Goal: Navigation & Orientation: Find specific page/section

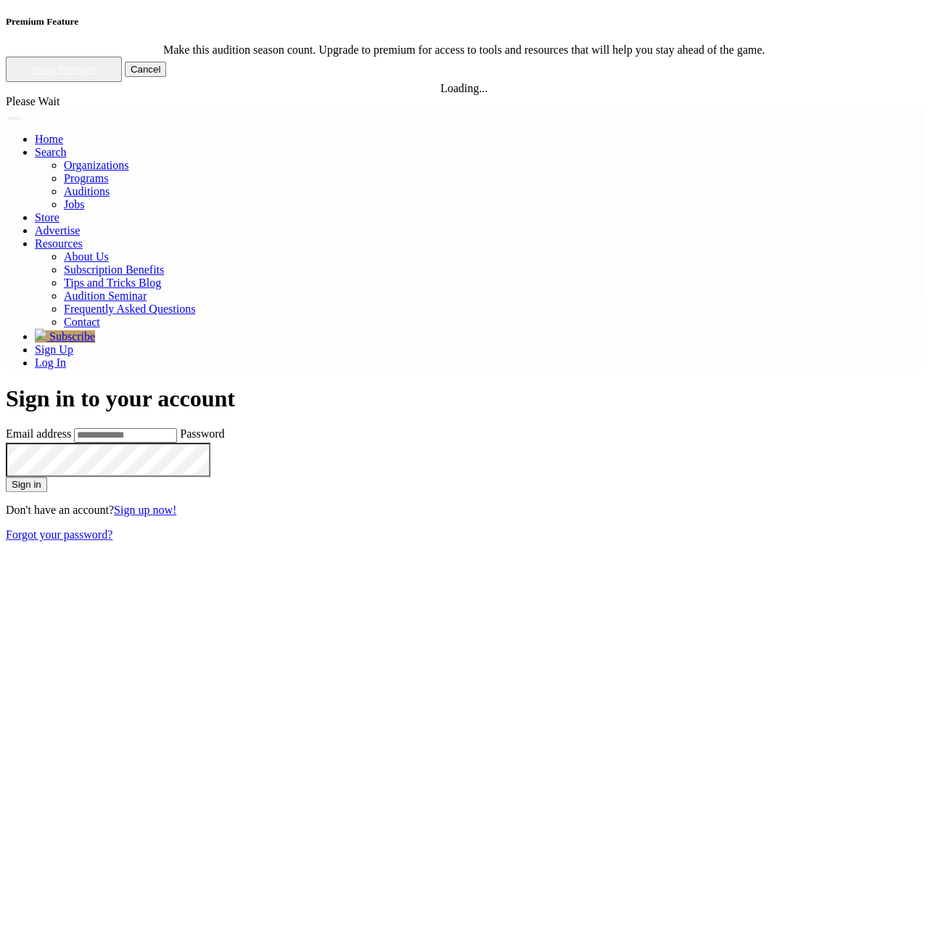
click at [177, 428] on input "Email address" at bounding box center [125, 435] width 103 height 15
type input "**********"
click at [6, 477] on button "Sign in" at bounding box center [26, 484] width 41 height 15
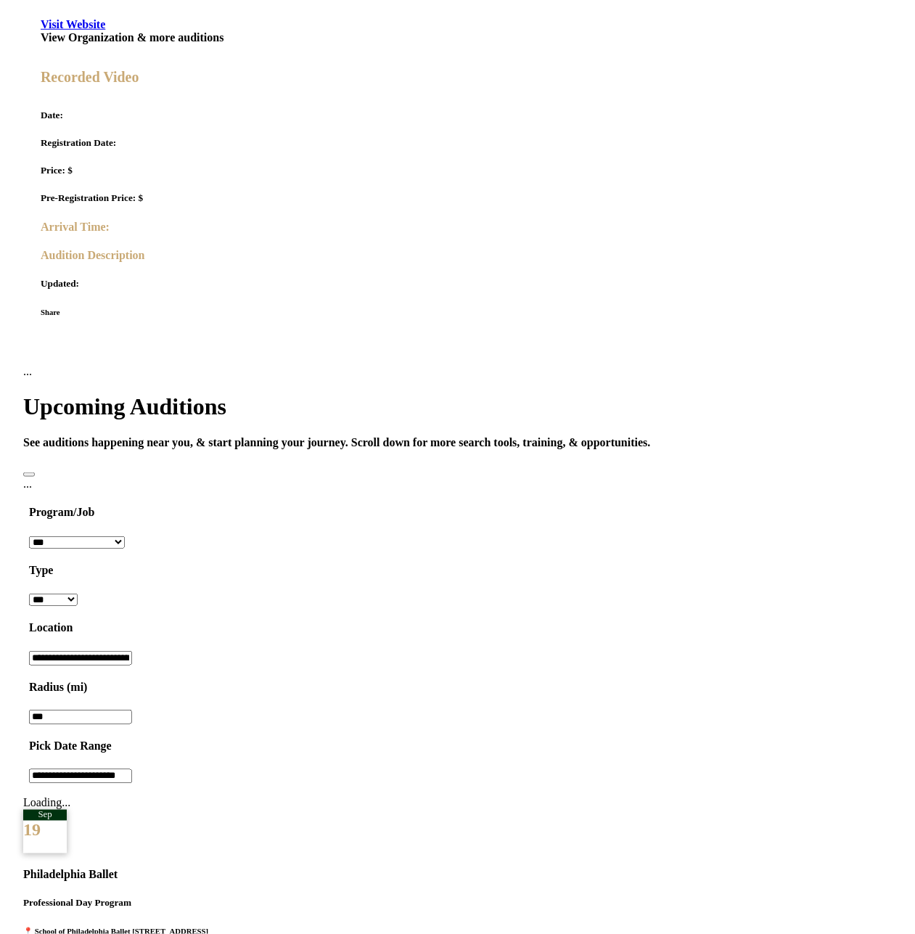
scroll to position [755, 0]
